Goal: Transaction & Acquisition: Obtain resource

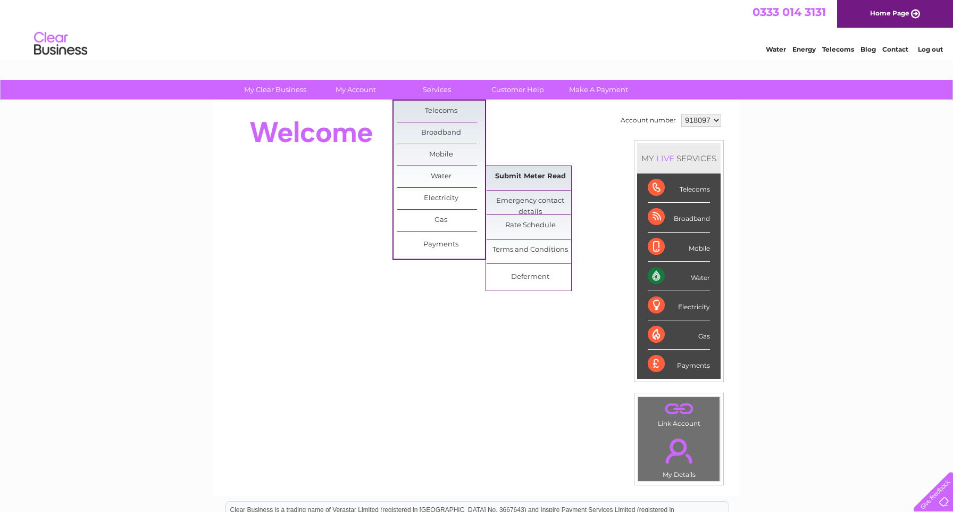
click at [530, 179] on link "Submit Meter Read" at bounding box center [531, 176] width 88 height 21
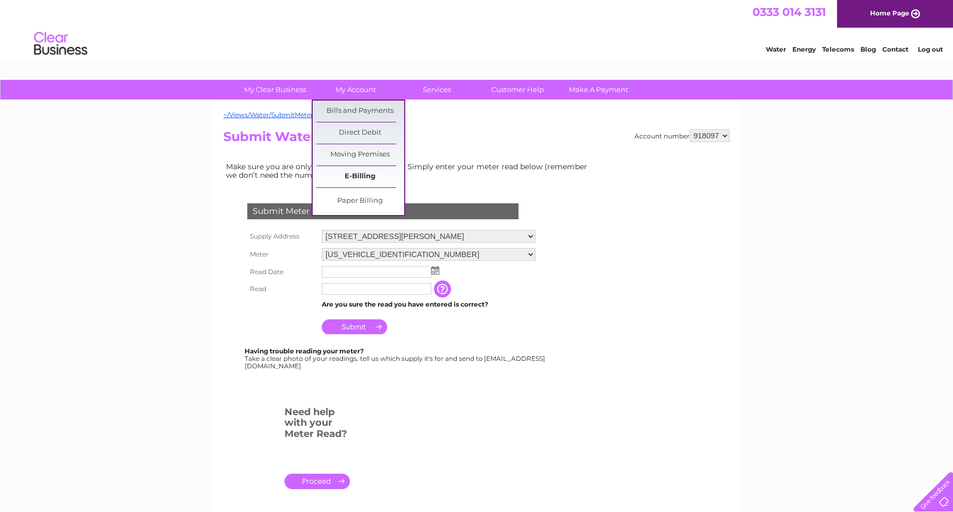
click at [356, 175] on link "E-Billing" at bounding box center [361, 176] width 88 height 21
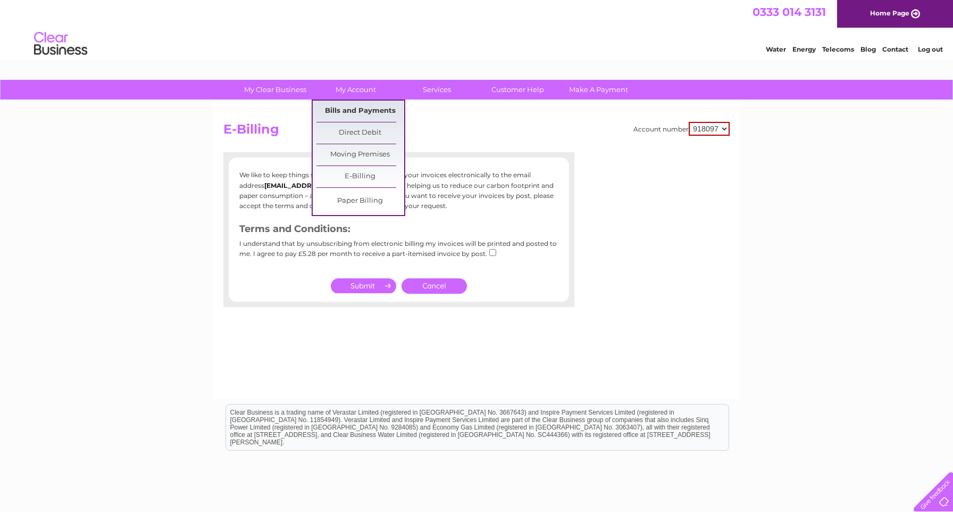
click at [357, 107] on link "Bills and Payments" at bounding box center [361, 111] width 88 height 21
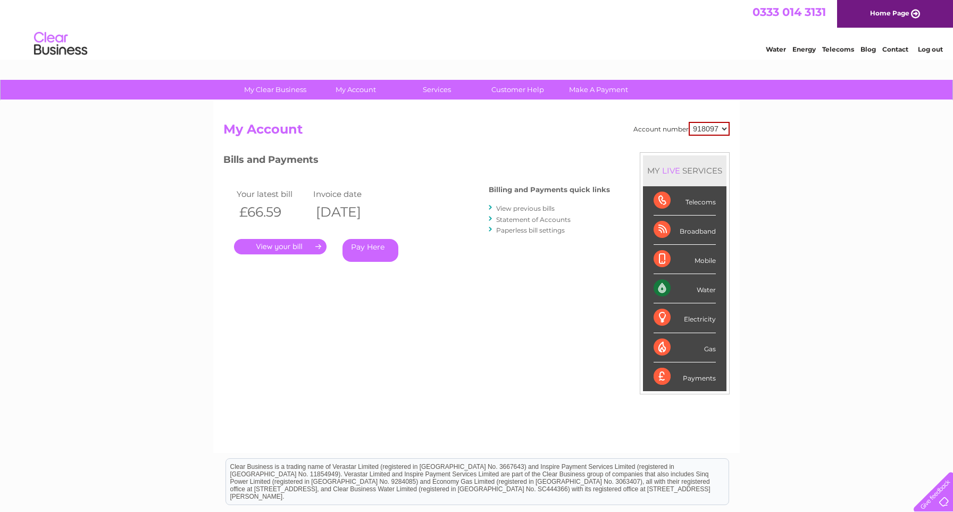
click at [279, 245] on link "." at bounding box center [280, 246] width 93 height 15
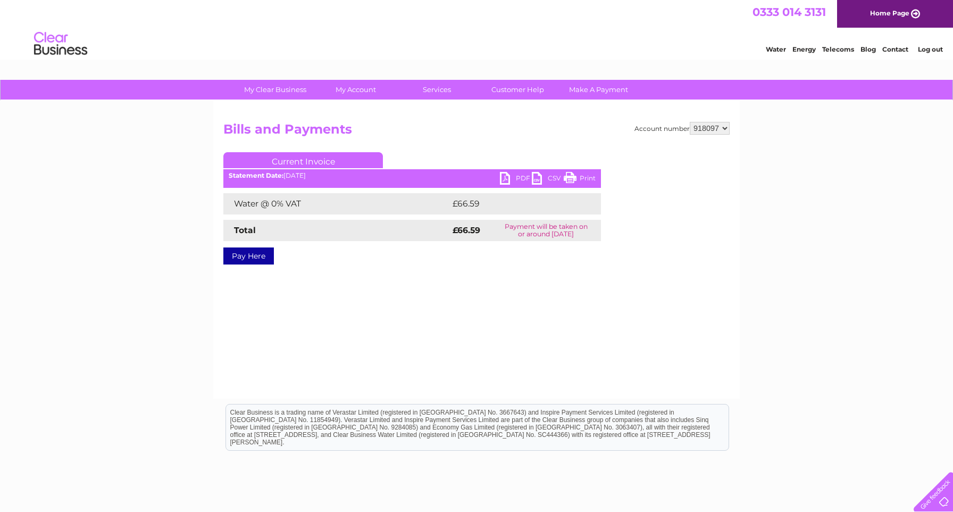
click at [511, 180] on link "PDF" at bounding box center [516, 179] width 32 height 15
